Goal: Transaction & Acquisition: Register for event/course

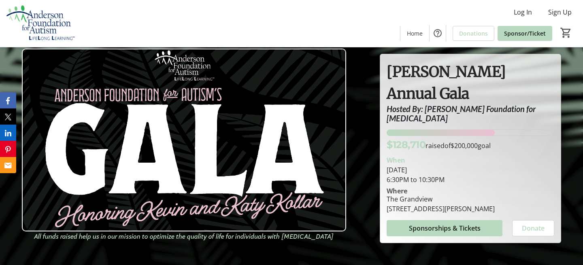
click at [124, 139] on img at bounding box center [184, 140] width 325 height 183
click at [534, 224] on span "Donate" at bounding box center [533, 229] width 23 height 10
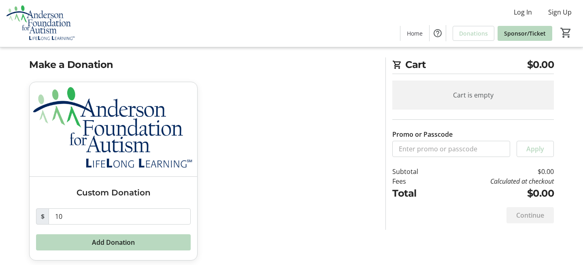
scroll to position [14, 0]
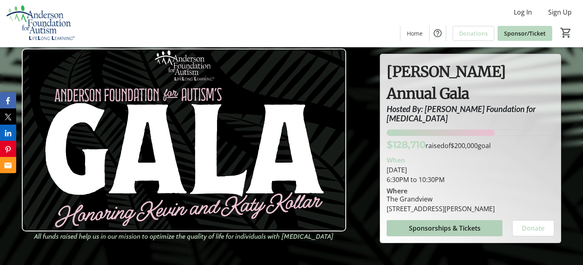
click at [438, 224] on span "Sponsorships & Tickets" at bounding box center [445, 229] width 72 height 10
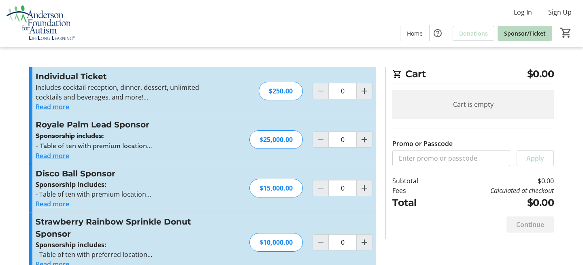
click at [54, 108] on button "Read more" at bounding box center [53, 107] width 34 height 10
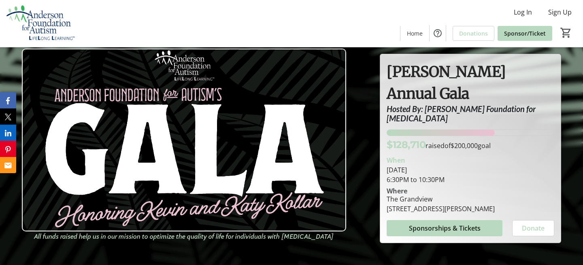
click at [367, 138] on div at bounding box center [291, 132] width 583 height 265
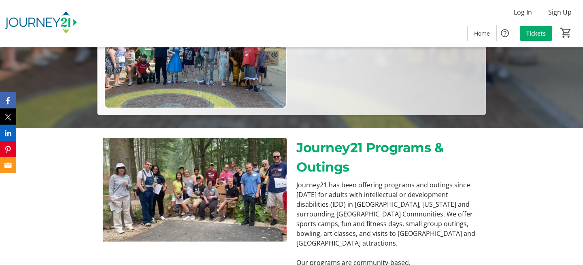
scroll to position [405, 0]
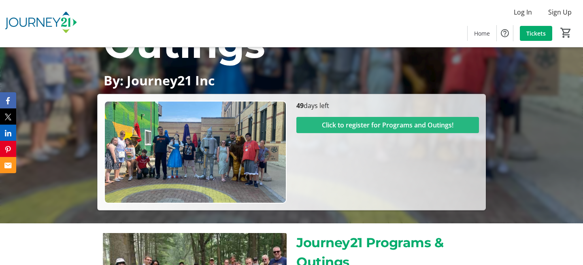
click at [359, 124] on span "Click to register for Programs and Outings!" at bounding box center [388, 125] width 132 height 10
